Goal: Task Accomplishment & Management: Manage account settings

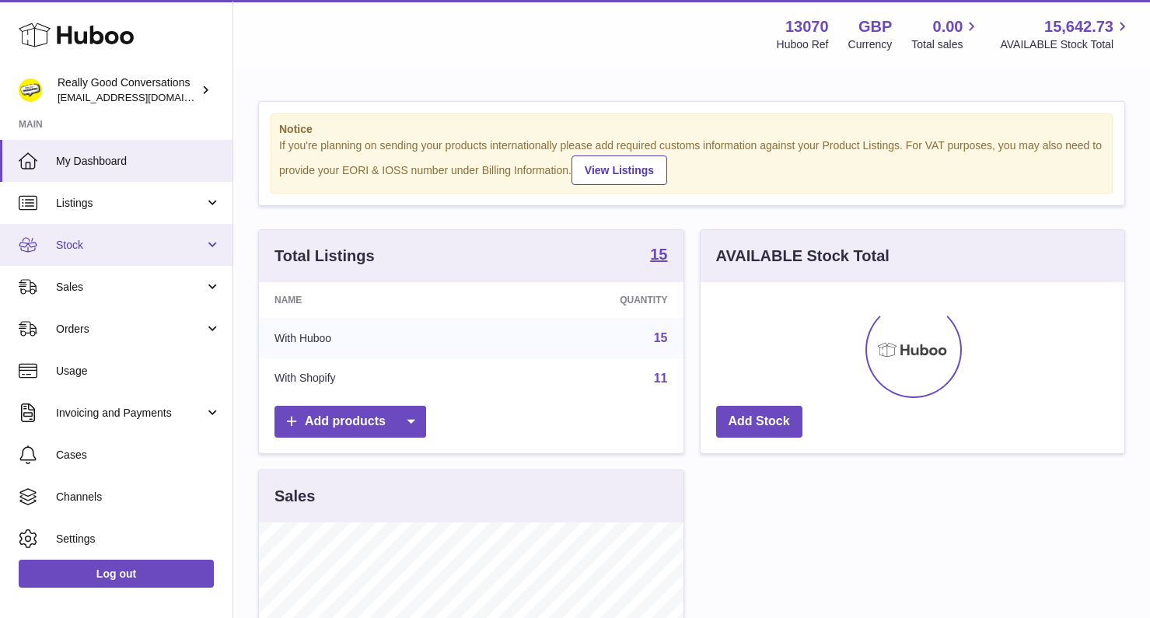
scroll to position [243, 424]
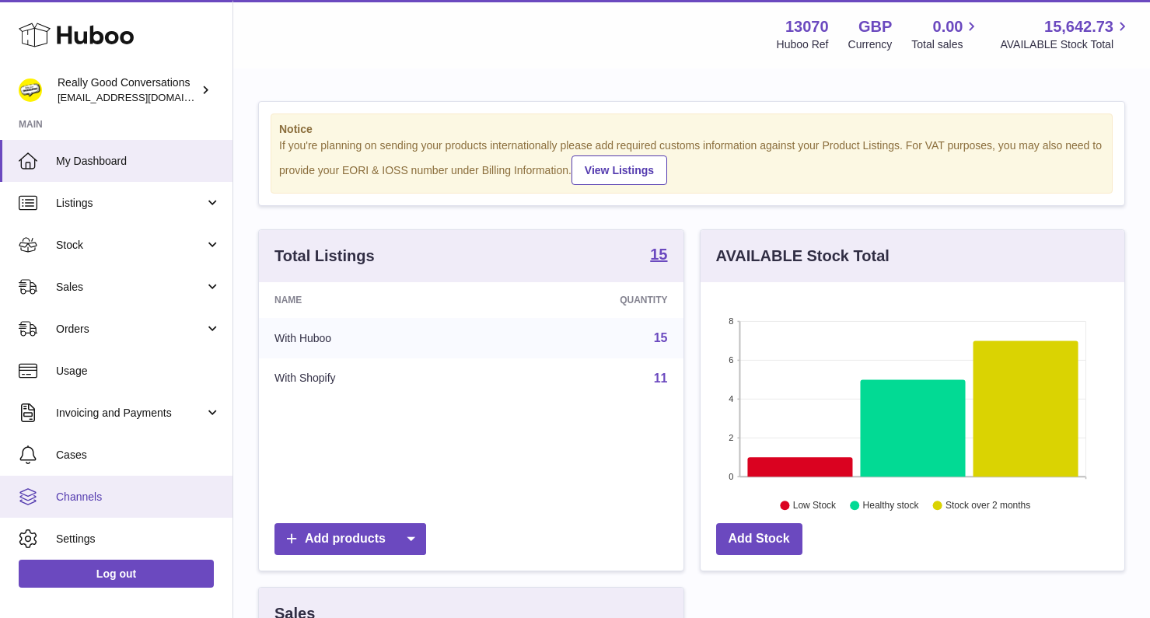
click at [99, 500] on span "Channels" at bounding box center [138, 497] width 165 height 15
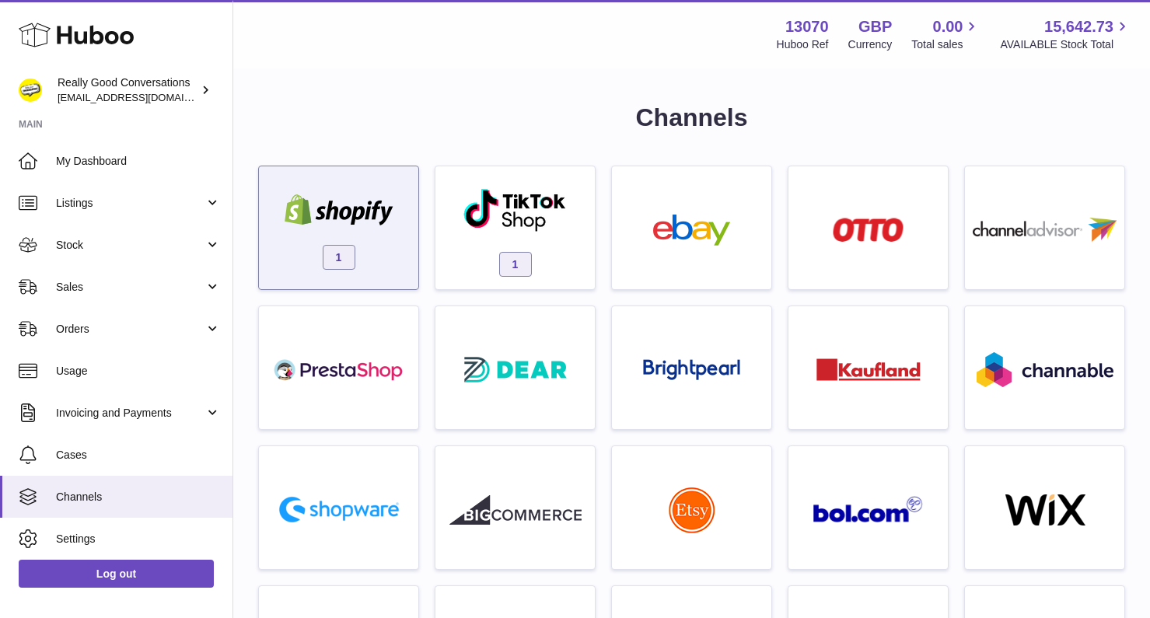
click at [333, 225] on img at bounding box center [339, 209] width 132 height 31
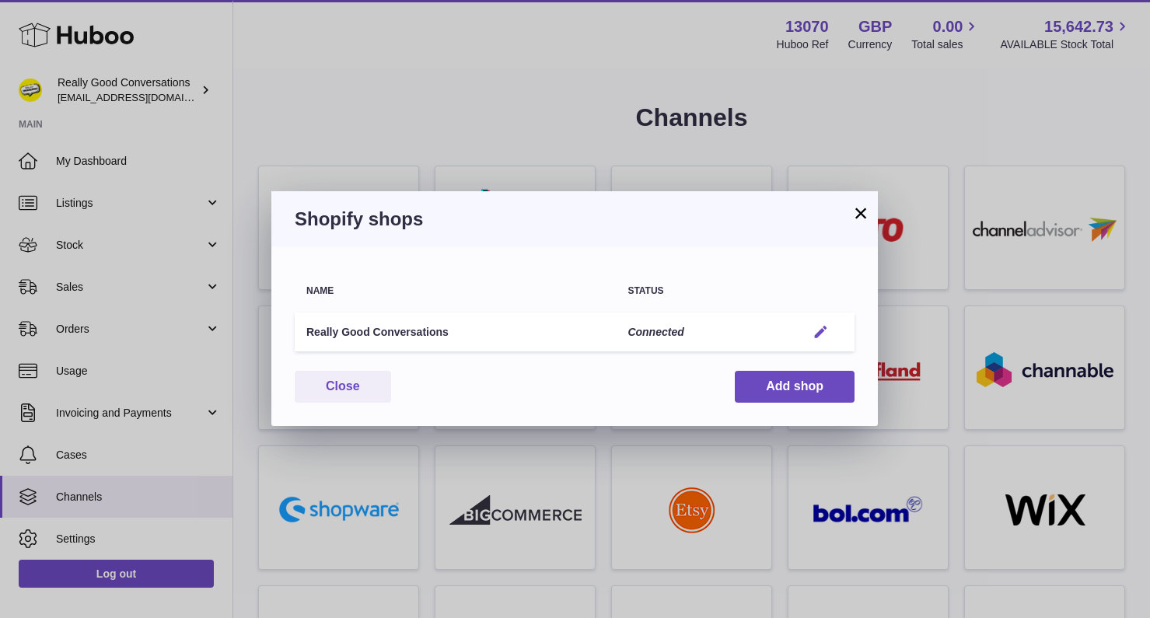
click at [831, 332] on button "Edit" at bounding box center [821, 332] width 29 height 16
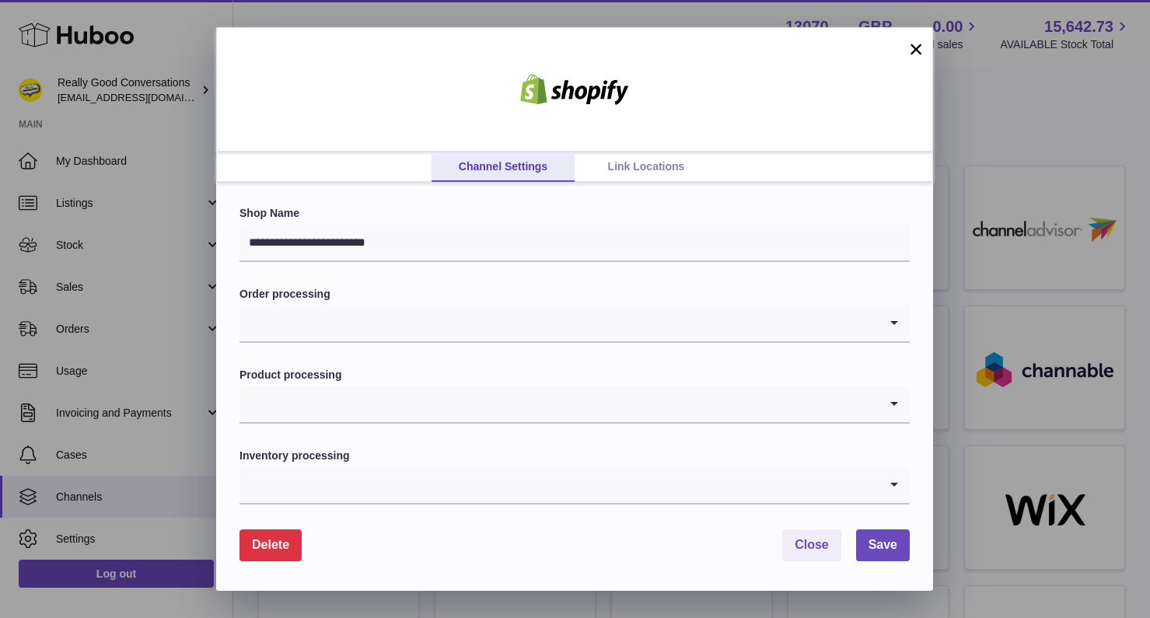
click at [617, 171] on link "Link Locations" at bounding box center [646, 167] width 143 height 30
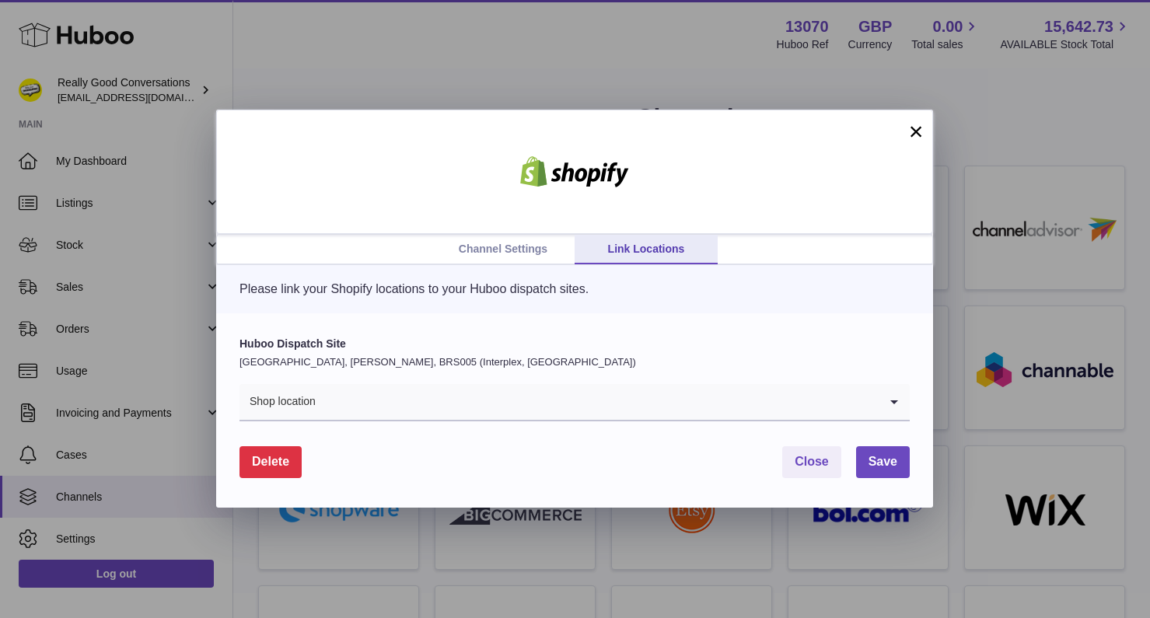
click at [916, 138] on button "×" at bounding box center [916, 131] width 19 height 19
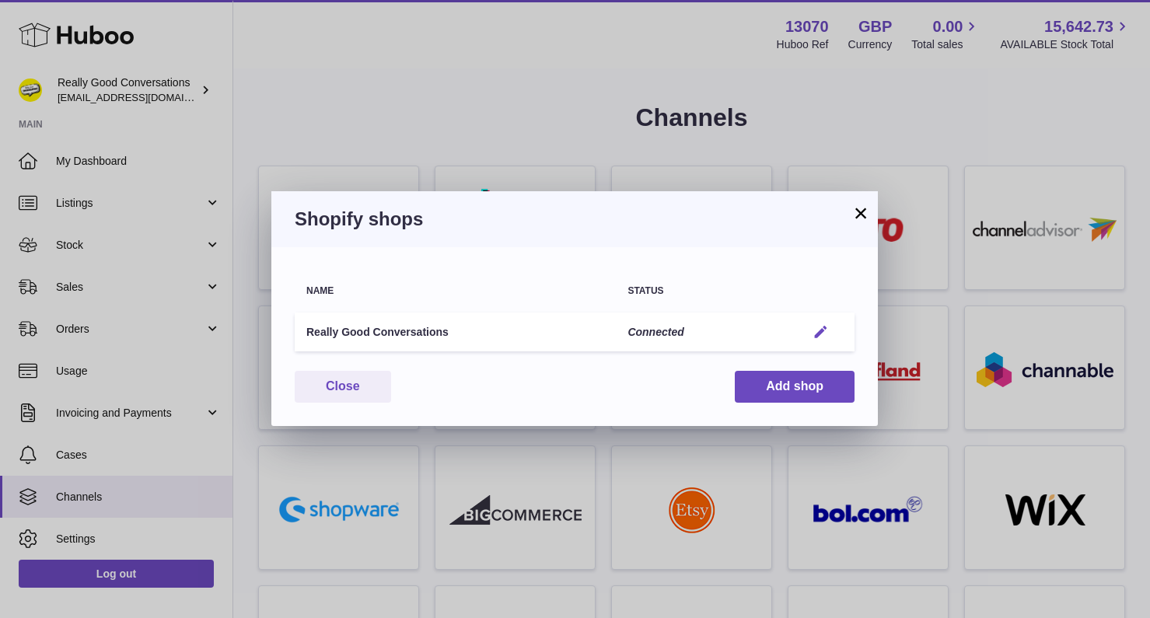
click at [811, 328] on button "Edit" at bounding box center [821, 332] width 29 height 16
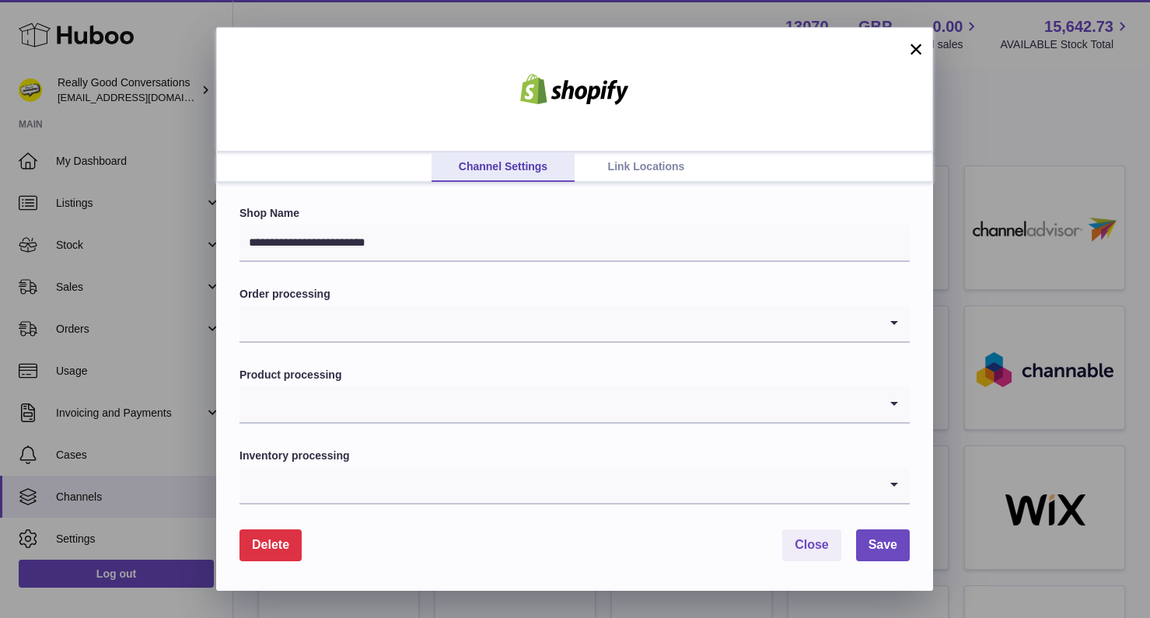
click at [648, 161] on link "Link Locations" at bounding box center [646, 167] width 143 height 30
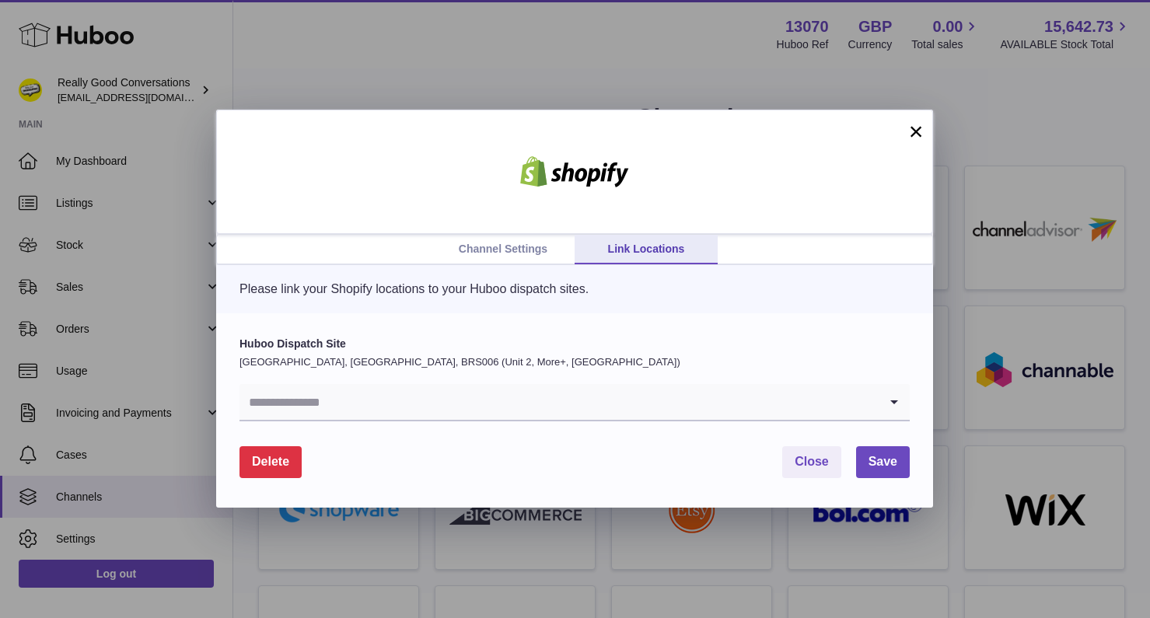
click at [466, 403] on input "Search for option" at bounding box center [559, 402] width 639 height 36
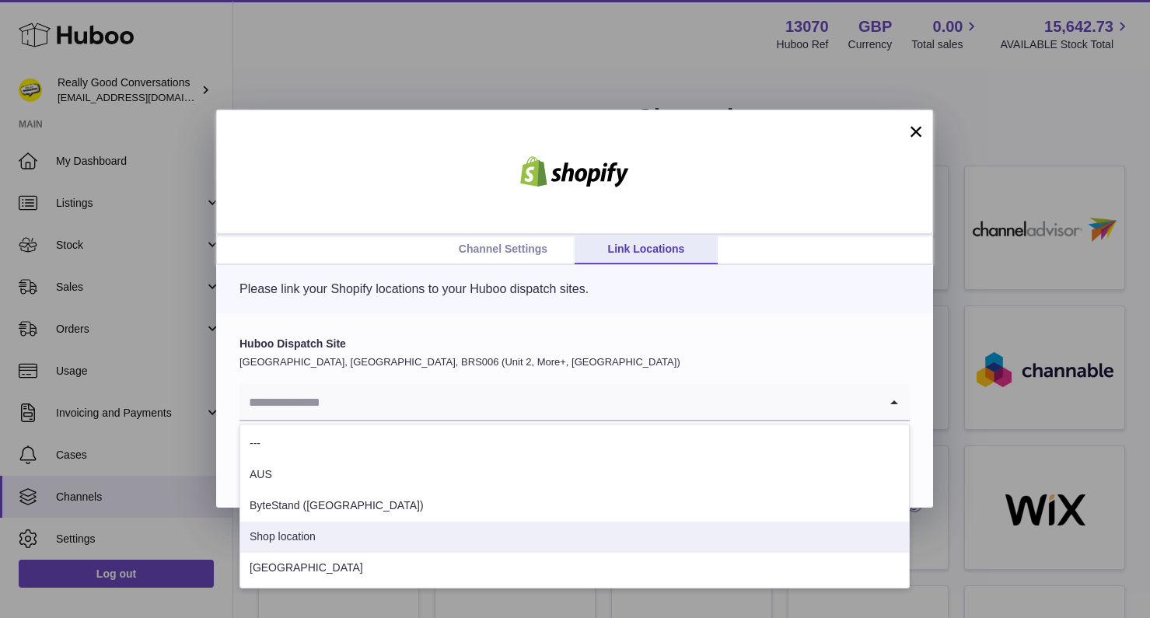
click at [399, 532] on li "Shop location" at bounding box center [574, 537] width 669 height 31
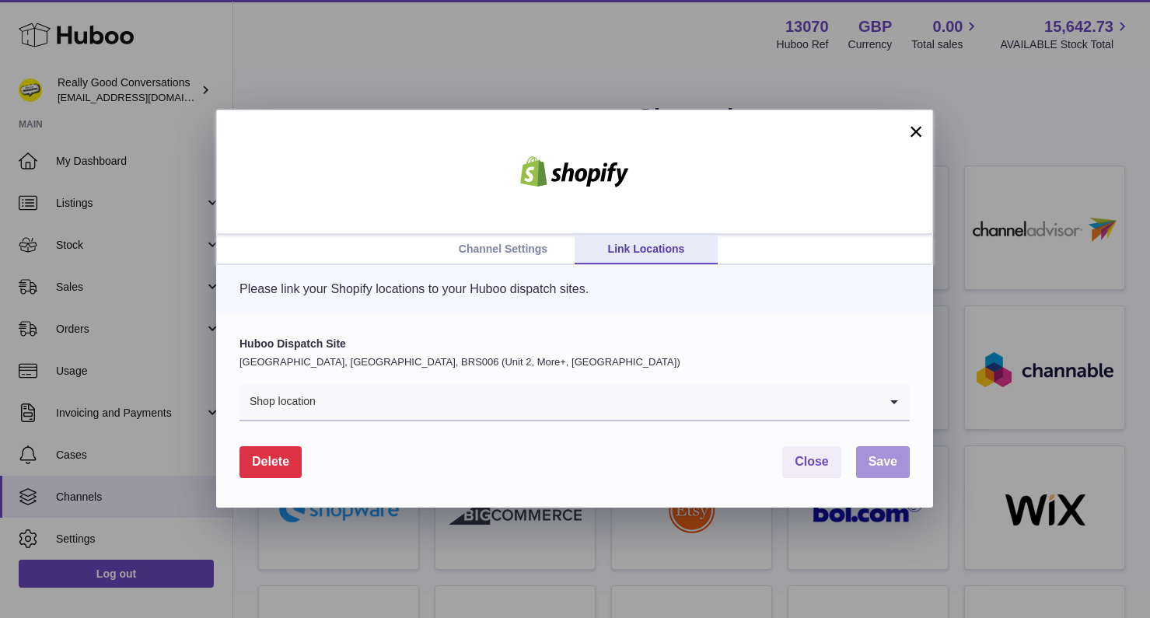
click at [889, 467] on span "Save" at bounding box center [883, 461] width 29 height 13
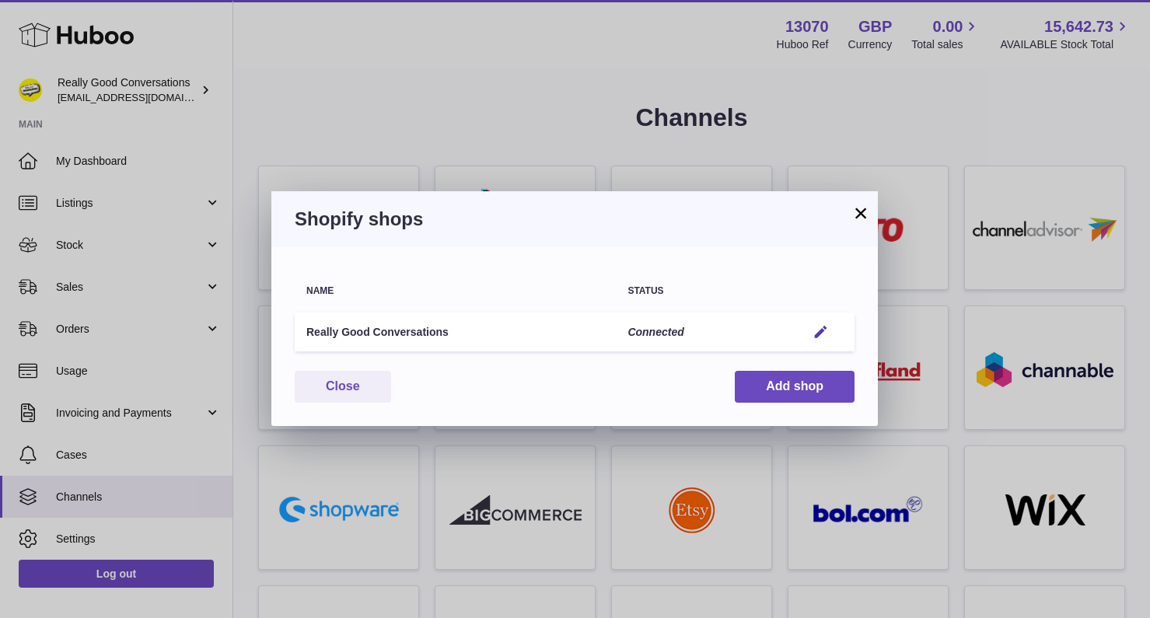
click at [860, 212] on button "×" at bounding box center [861, 213] width 19 height 19
